Goal: Task Accomplishment & Management: Manage account settings

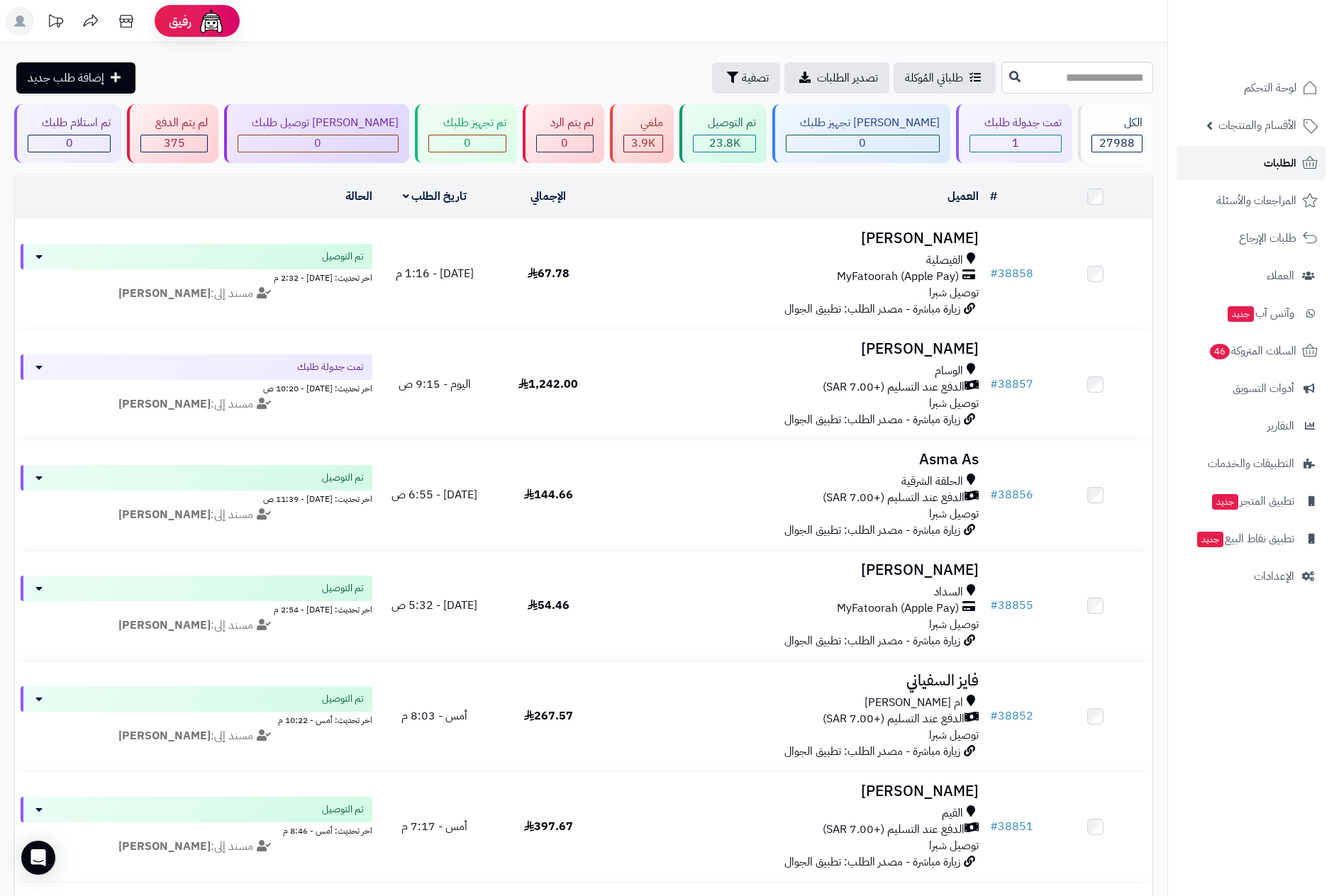
click at [1262, 161] on link "الطلبات" at bounding box center [1251, 162] width 149 height 34
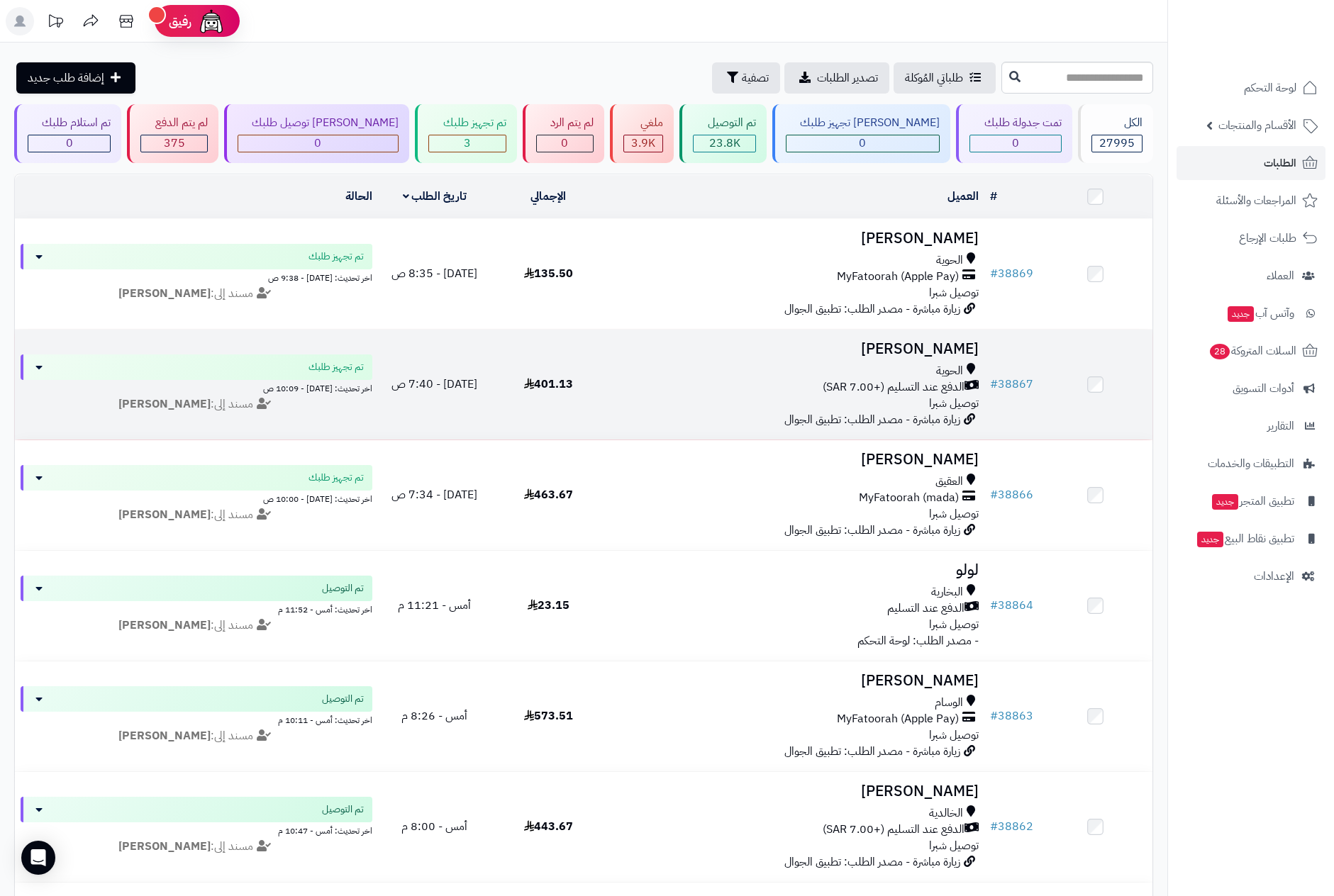
click at [828, 376] on div "الحوية" at bounding box center [794, 371] width 367 height 16
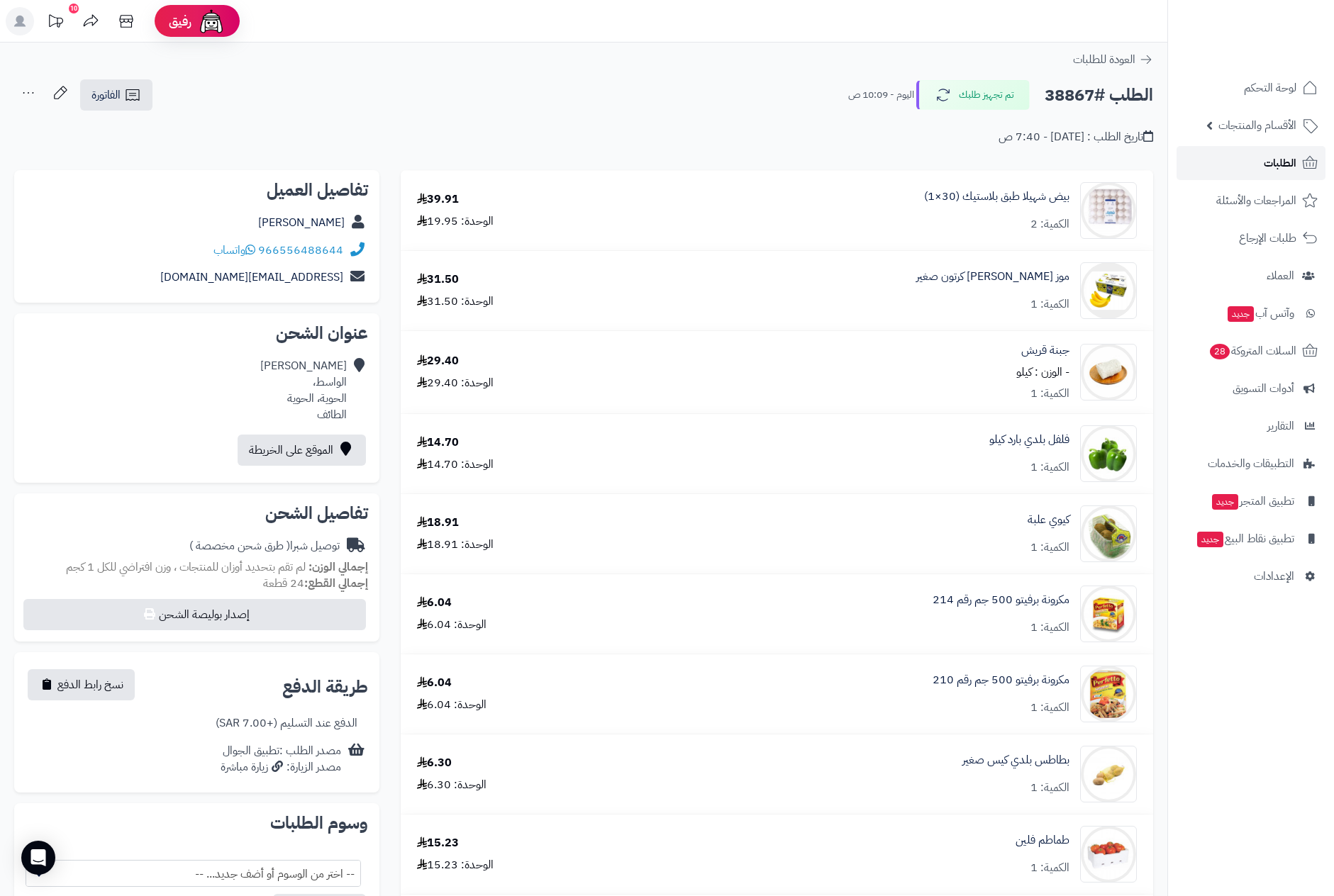
click at [1245, 165] on link "الطلبات" at bounding box center [1251, 162] width 149 height 34
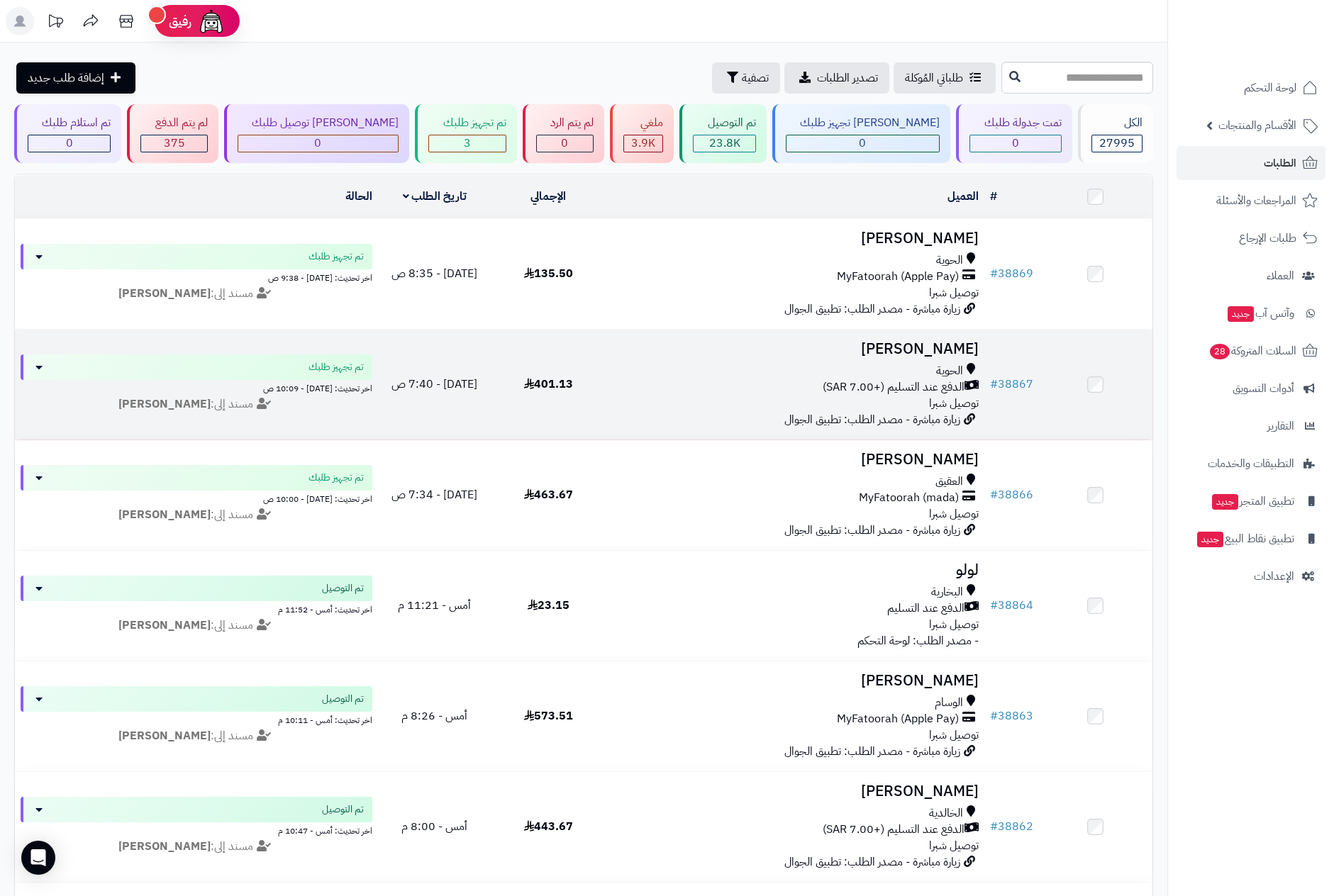
click at [822, 356] on h3 "[PERSON_NAME]" at bounding box center [794, 349] width 367 height 16
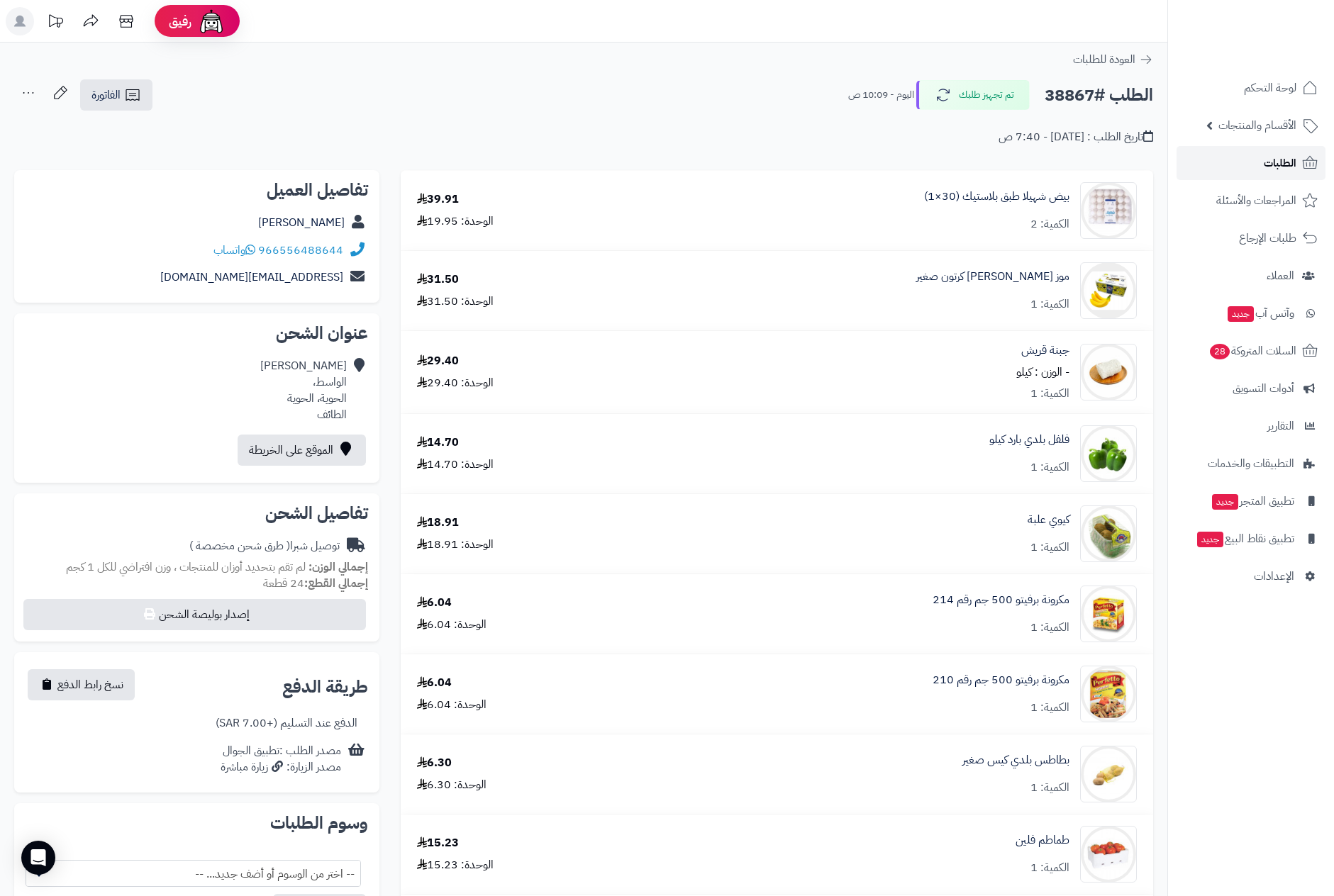
click at [1273, 161] on span "الطلبات" at bounding box center [1280, 163] width 33 height 20
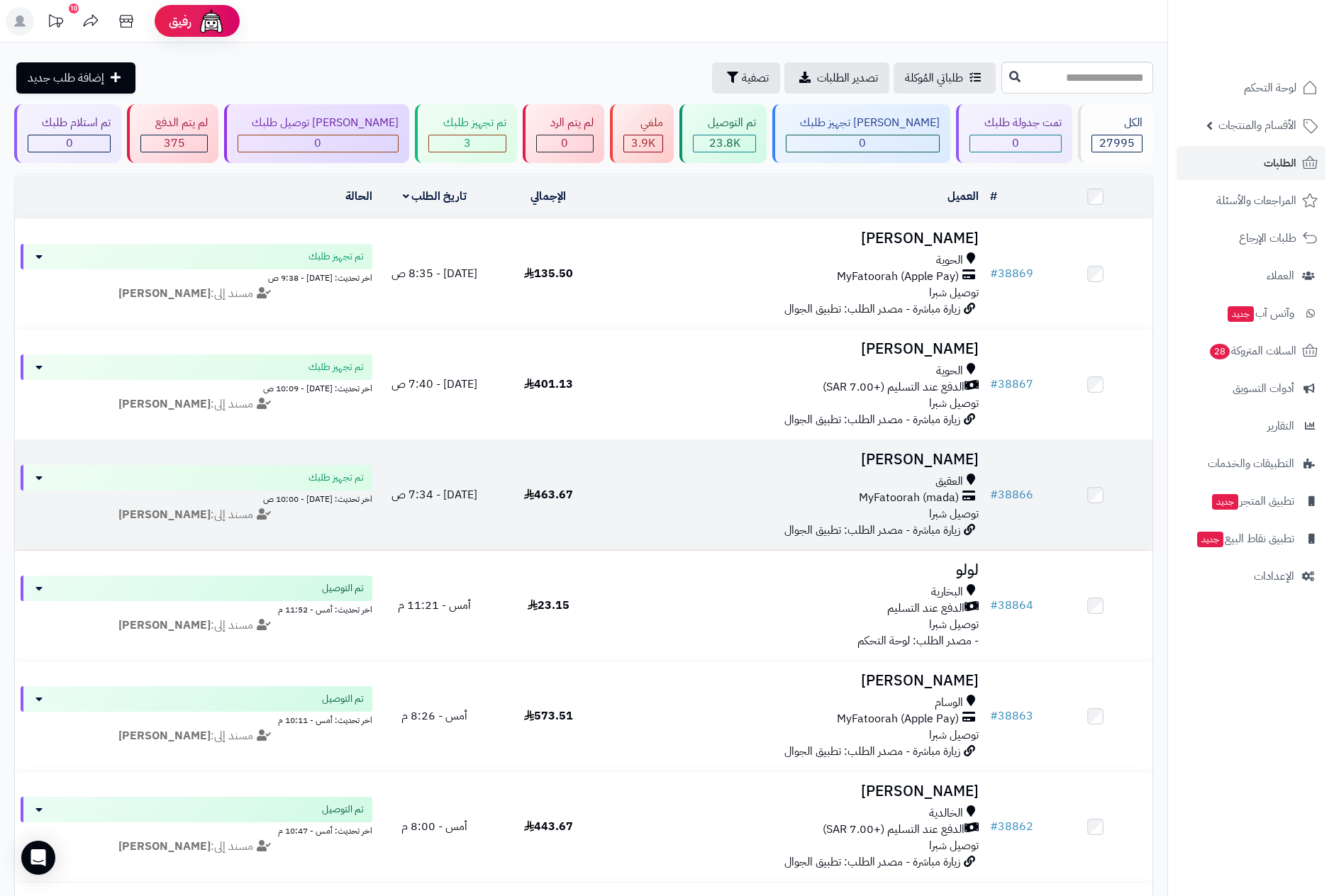
click at [833, 490] on div "MyFatoorah (mada)" at bounding box center [794, 498] width 367 height 16
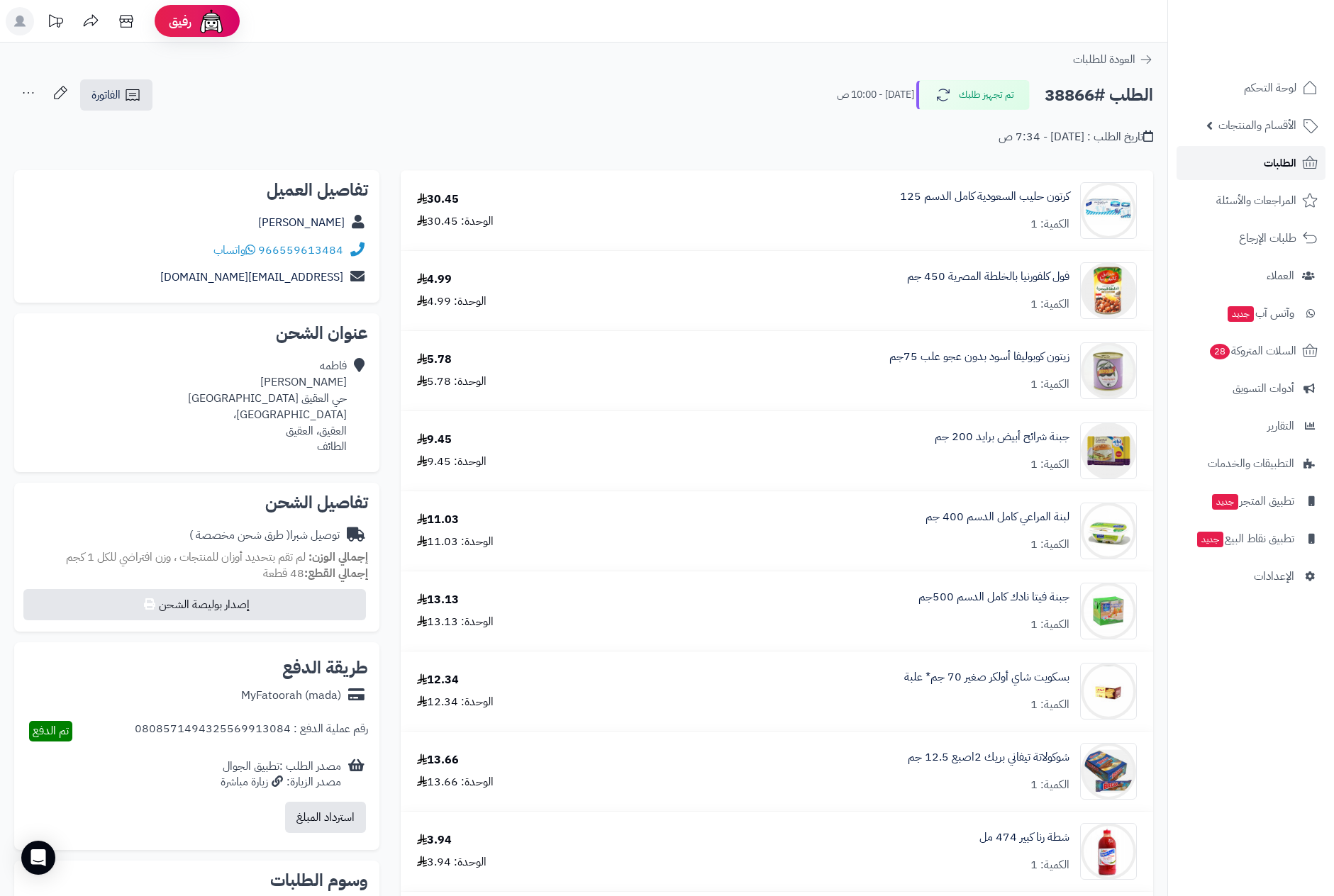
click at [1279, 165] on span "الطلبات" at bounding box center [1280, 163] width 33 height 20
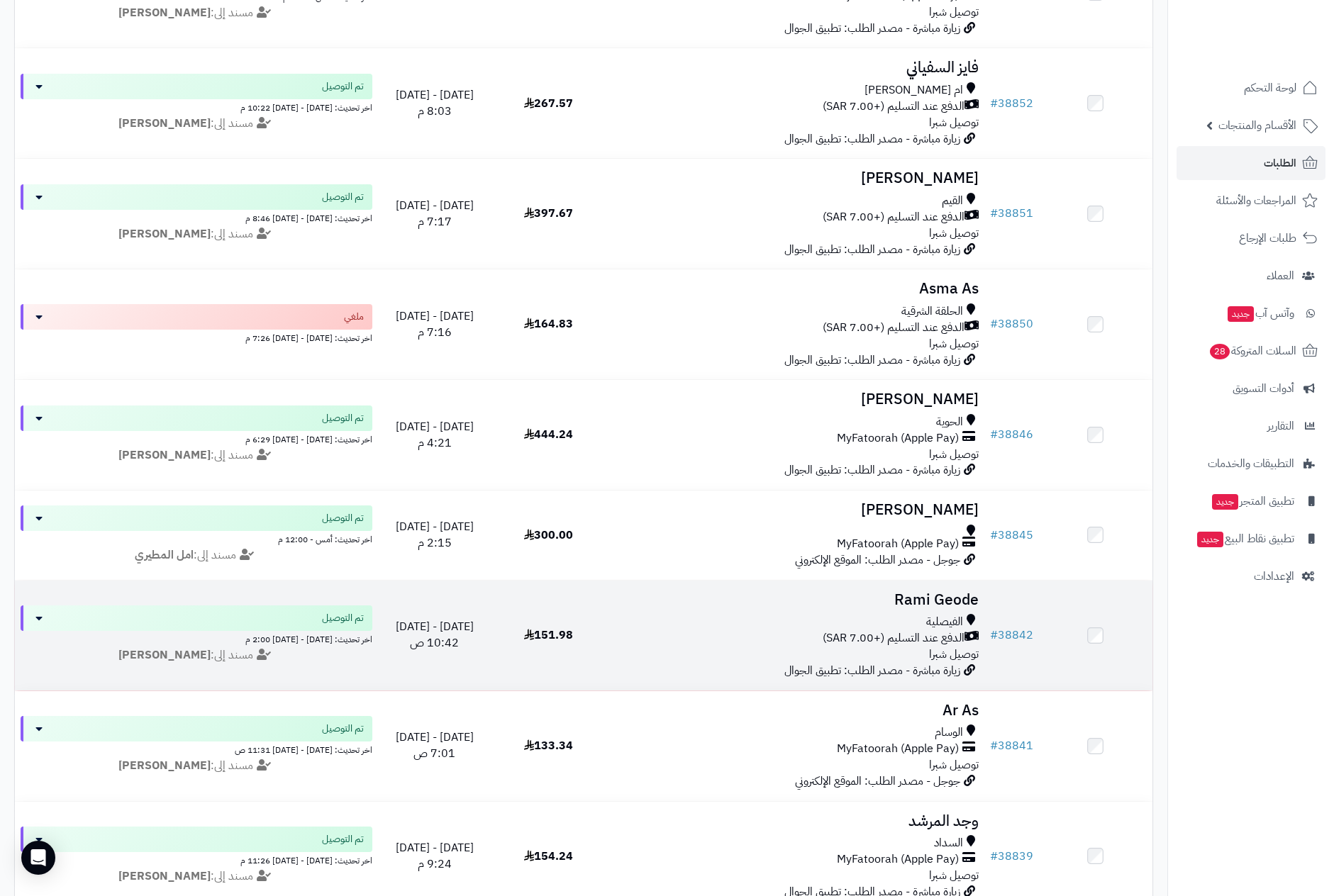
scroll to position [1383, 0]
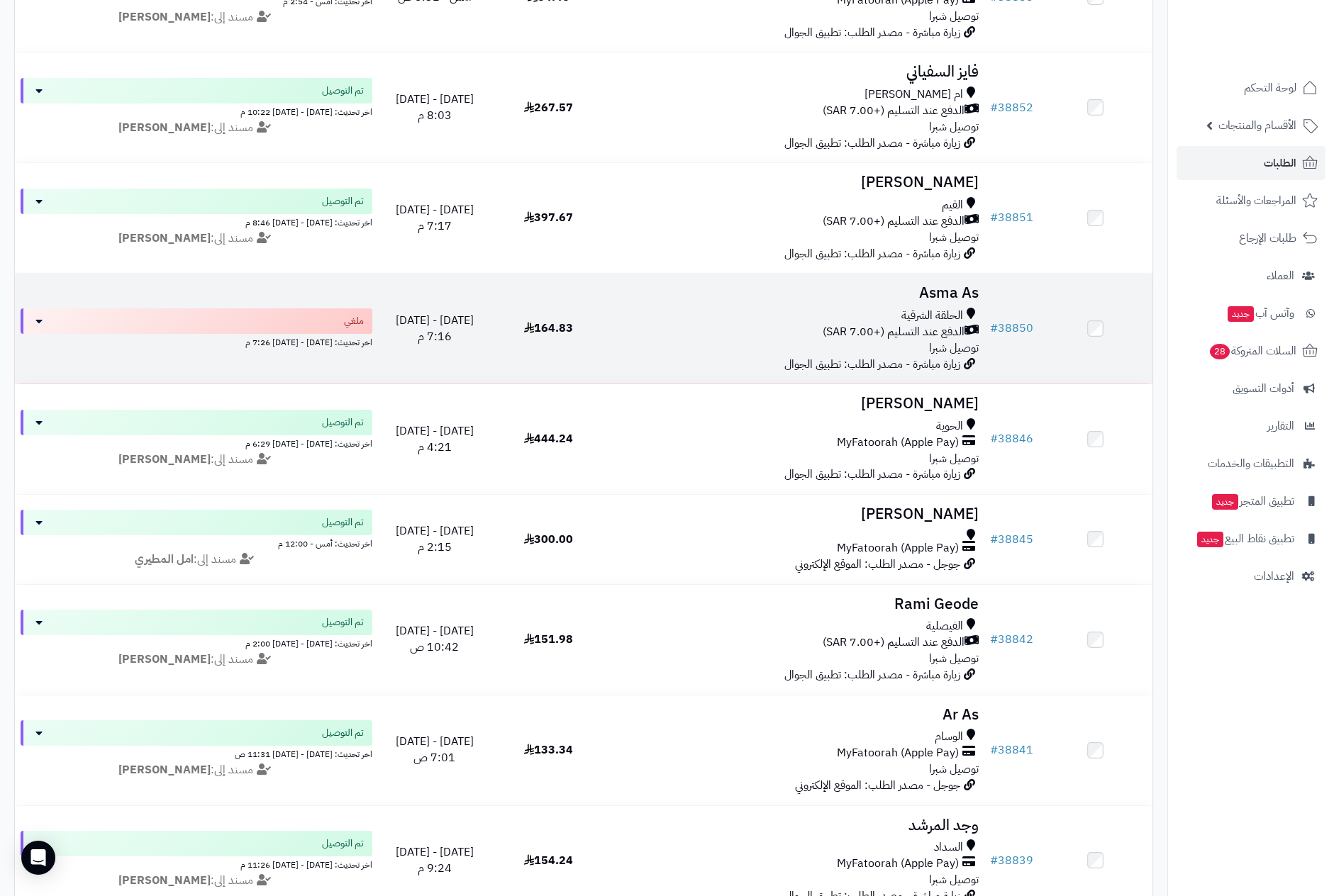
click at [856, 311] on div "الحلقة الشرقية" at bounding box center [794, 316] width 367 height 16
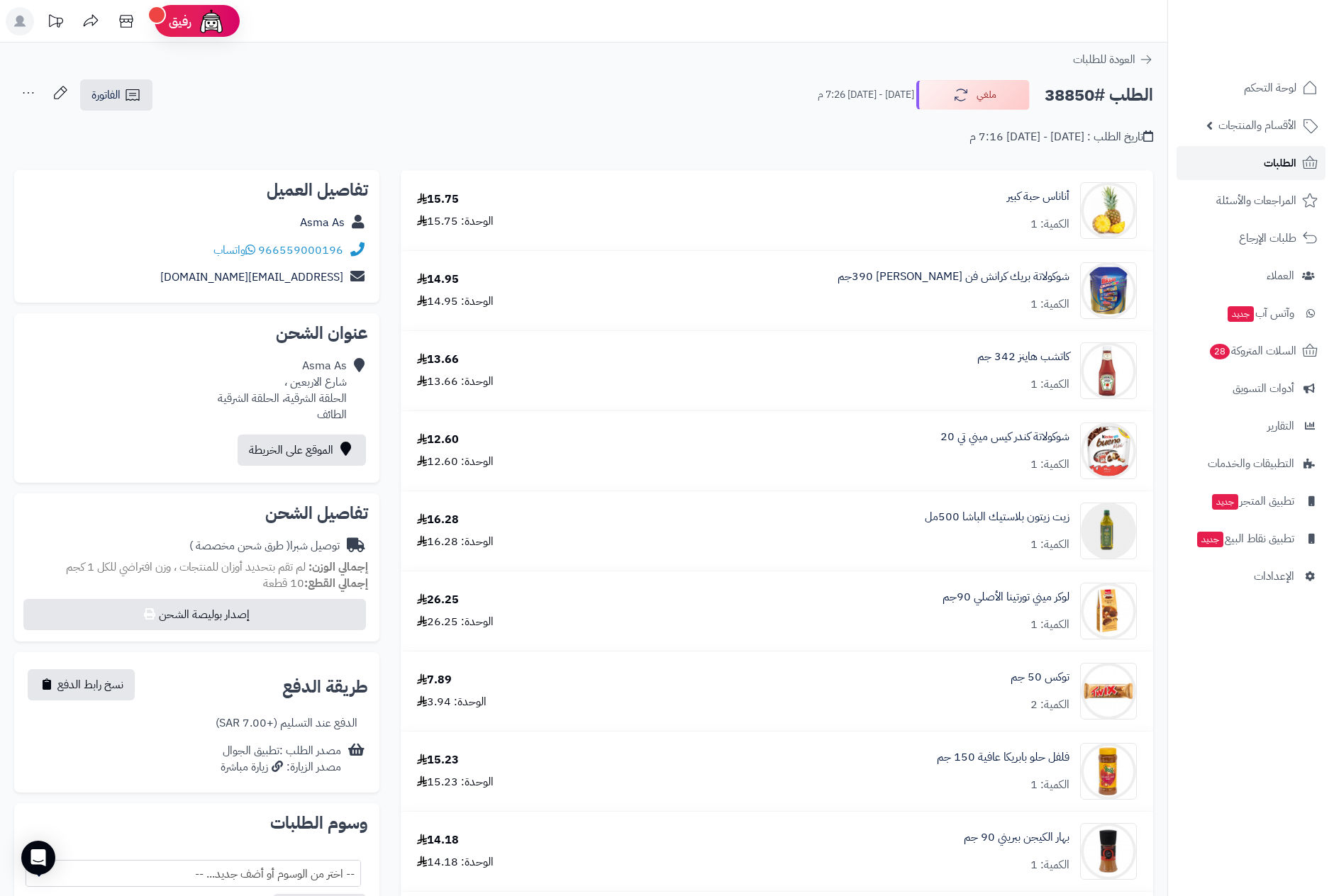
click at [1290, 161] on span "الطلبات" at bounding box center [1280, 163] width 33 height 20
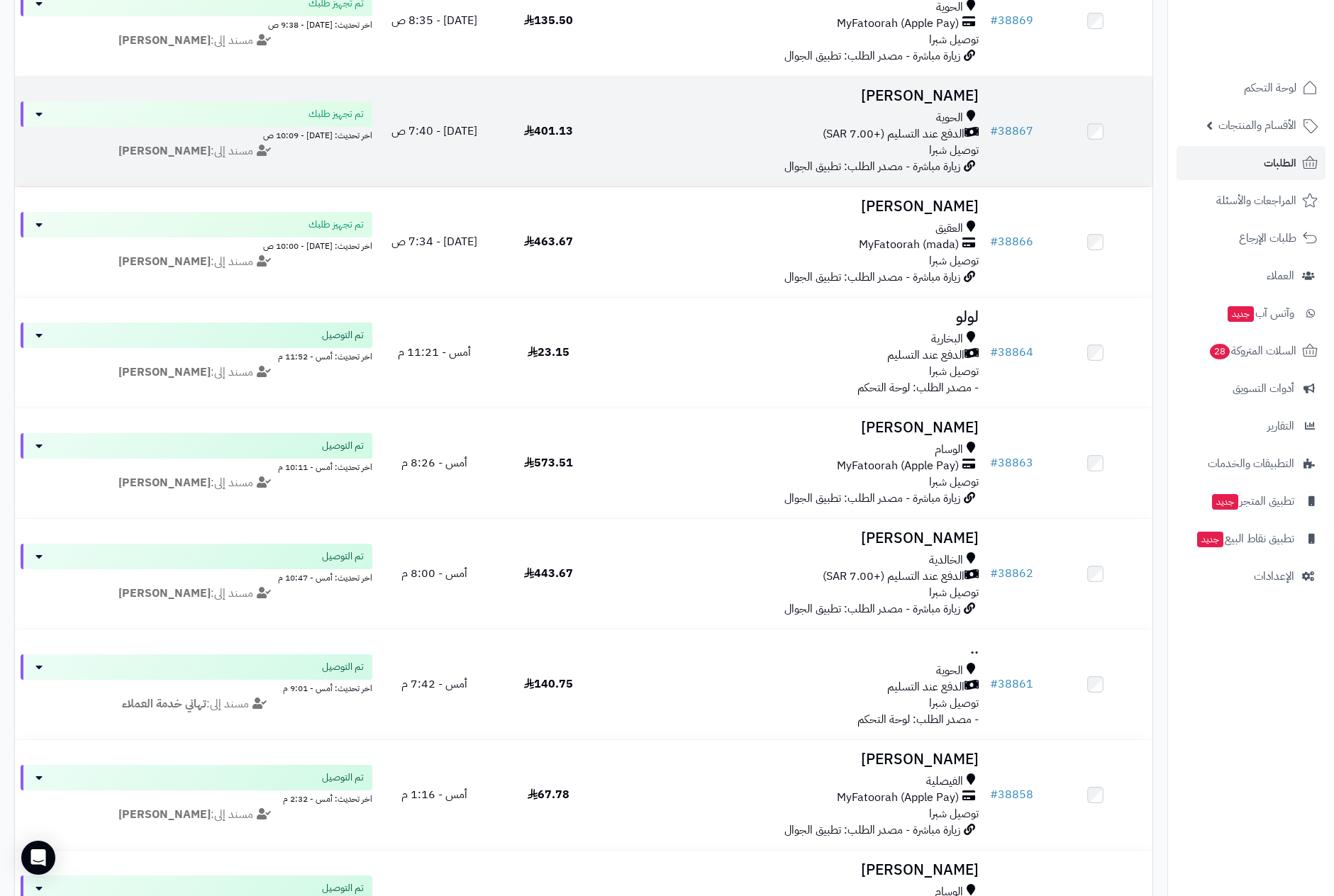
scroll to position [320, 0]
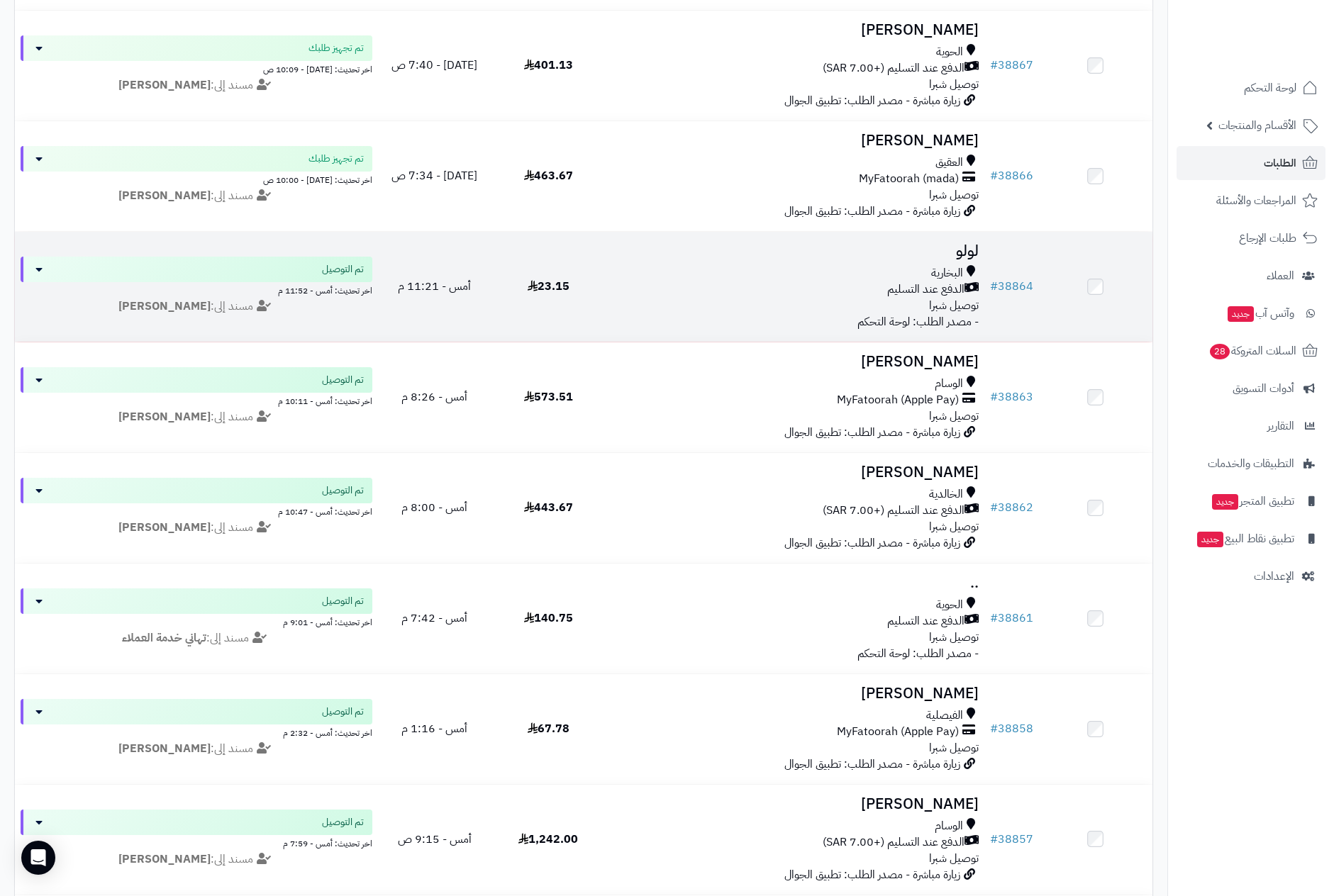
click at [876, 275] on div "البخارية" at bounding box center [794, 273] width 367 height 16
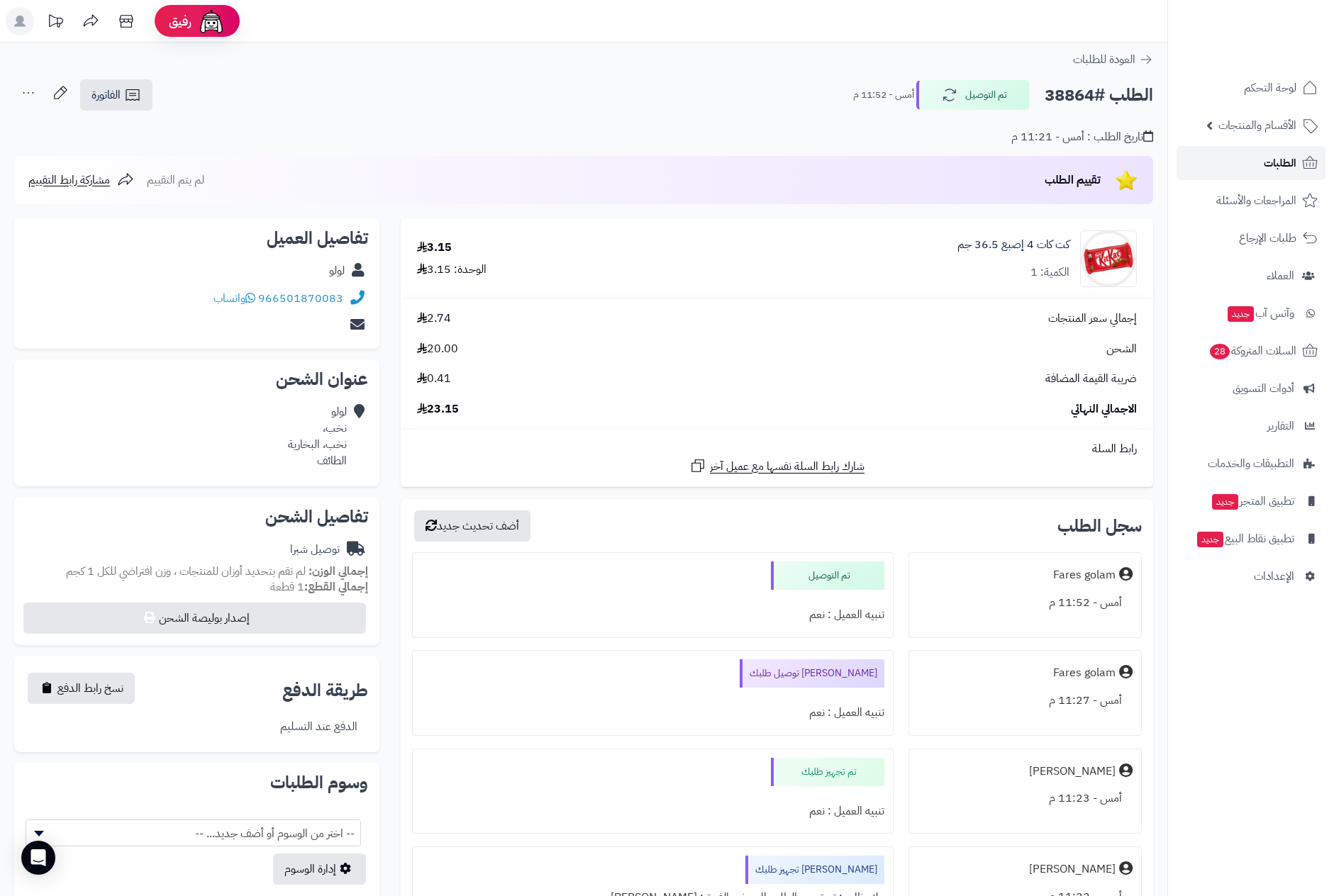
click at [1262, 160] on link "الطلبات" at bounding box center [1251, 162] width 149 height 34
